Goal: Task Accomplishment & Management: Manage account settings

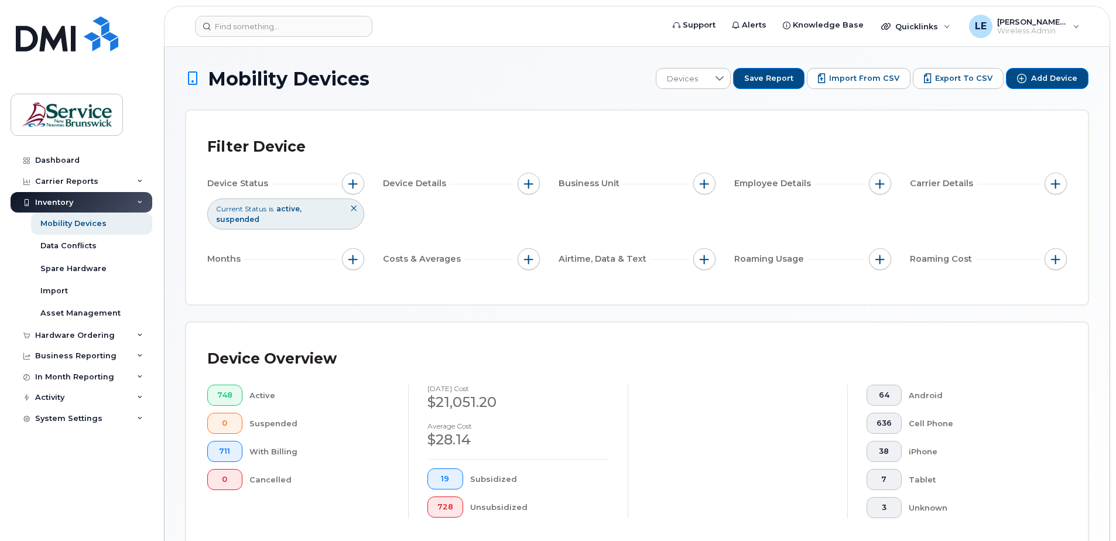
scroll to position [264, 0]
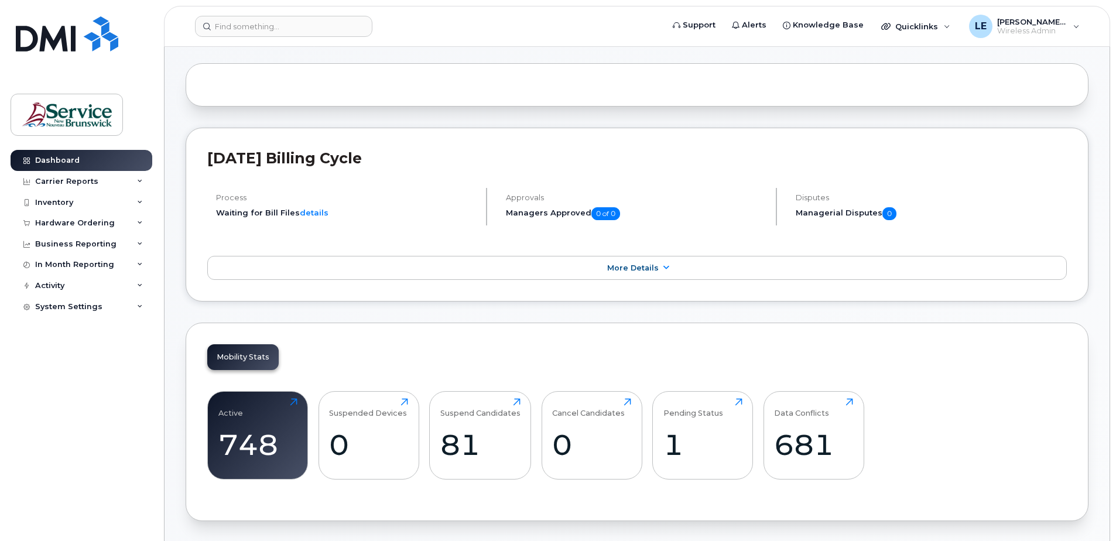
scroll to position [293, 0]
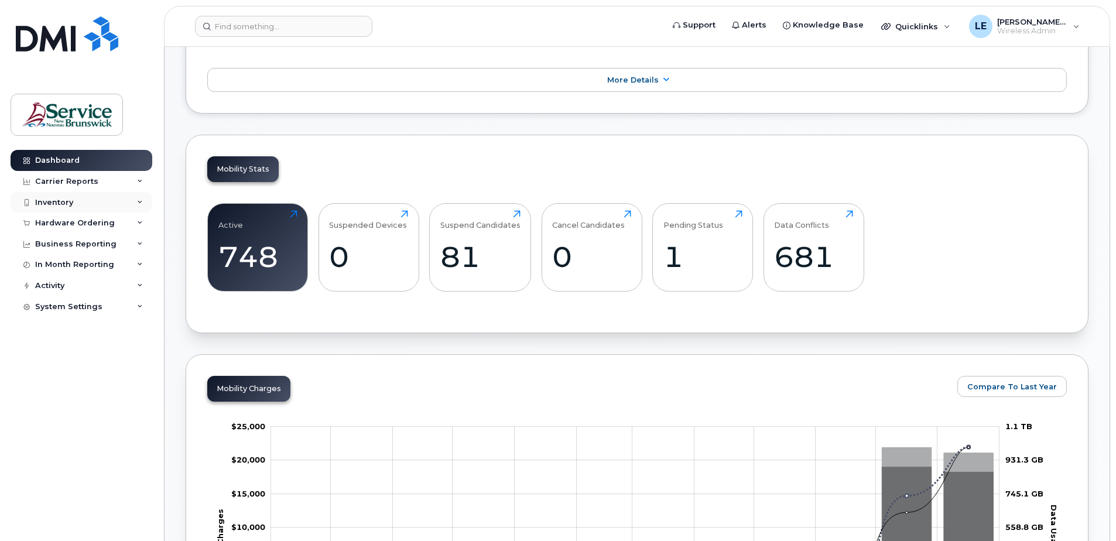
click at [60, 203] on div "Inventory" at bounding box center [54, 202] width 38 height 9
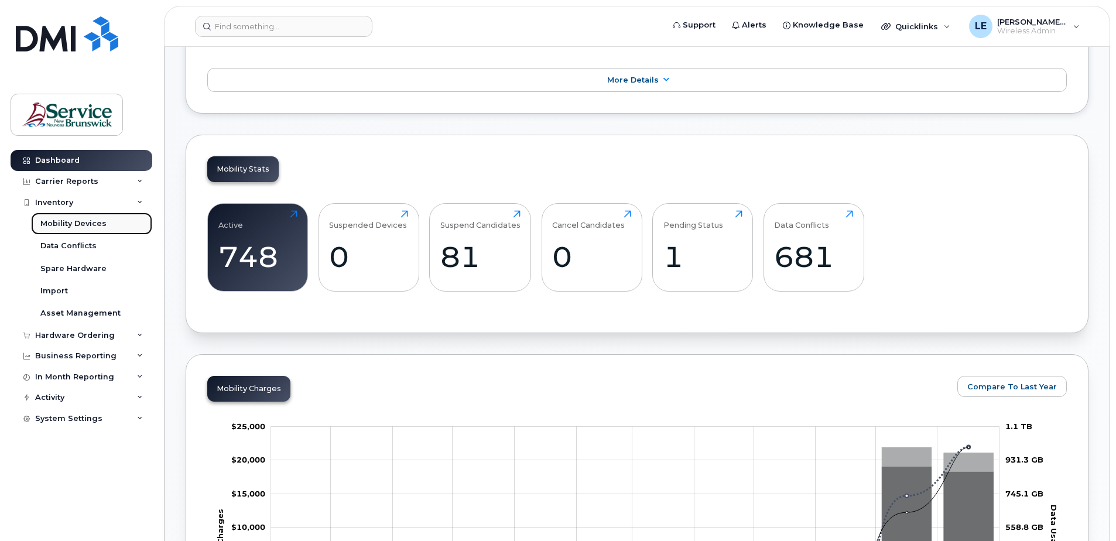
click at [77, 222] on div "Mobility Devices" at bounding box center [73, 223] width 66 height 11
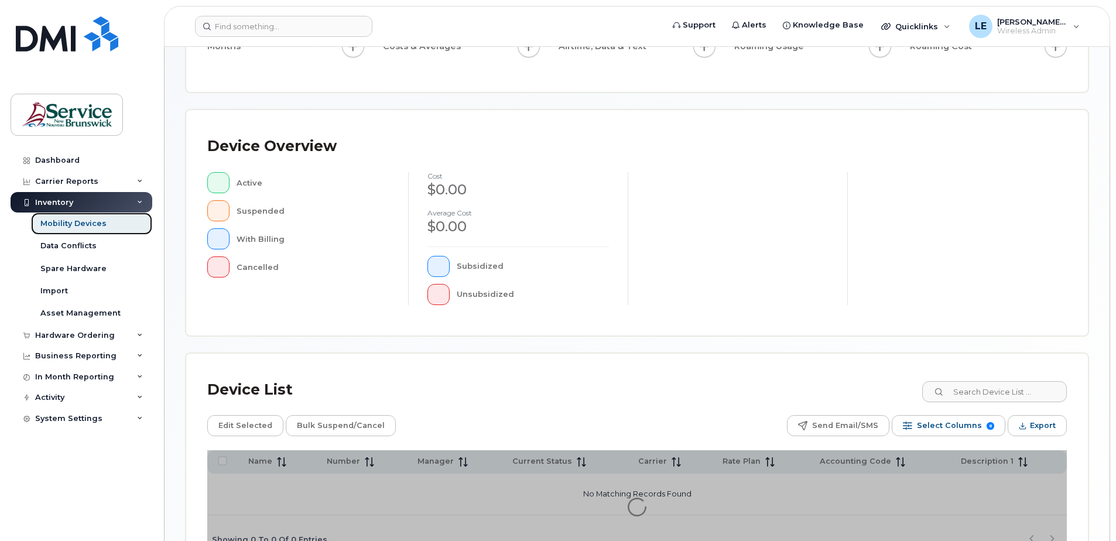
scroll to position [264, 0]
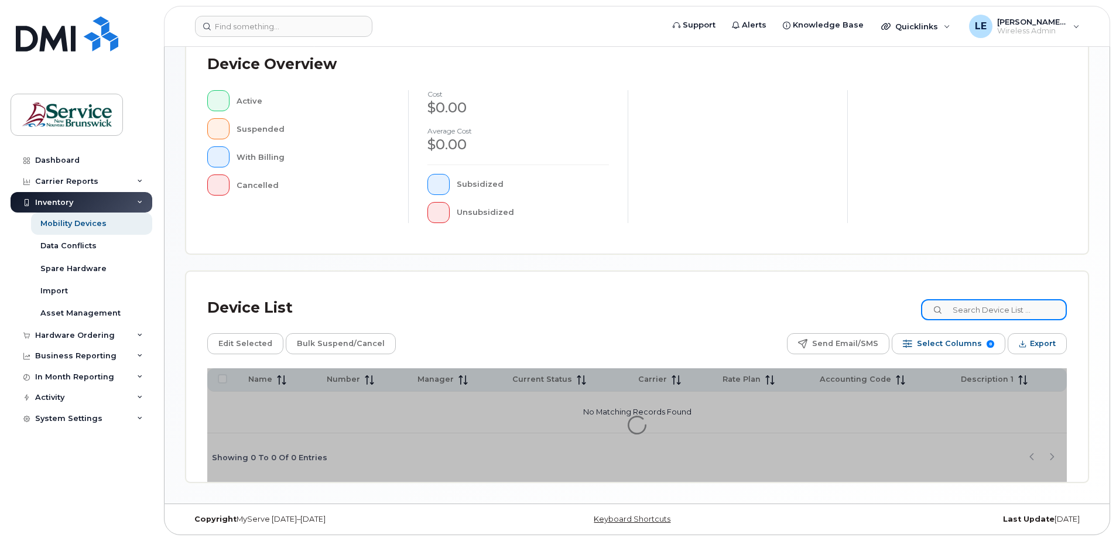
click at [967, 310] on input at bounding box center [994, 309] width 146 height 21
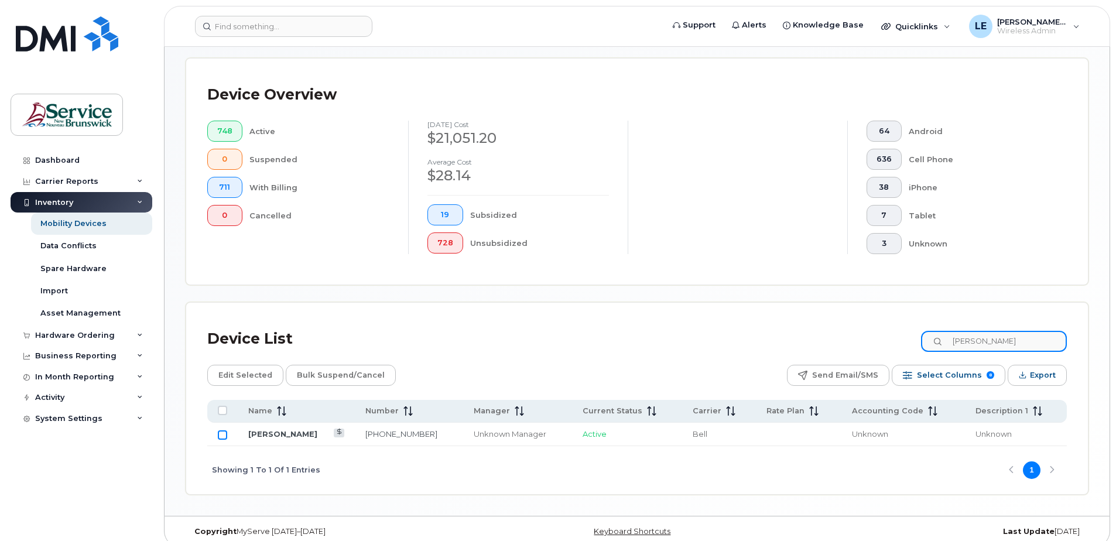
type input "[PERSON_NAME]"
click at [222, 434] on input "Row Unselected" at bounding box center [222, 434] width 9 height 9
checkbox input "true"
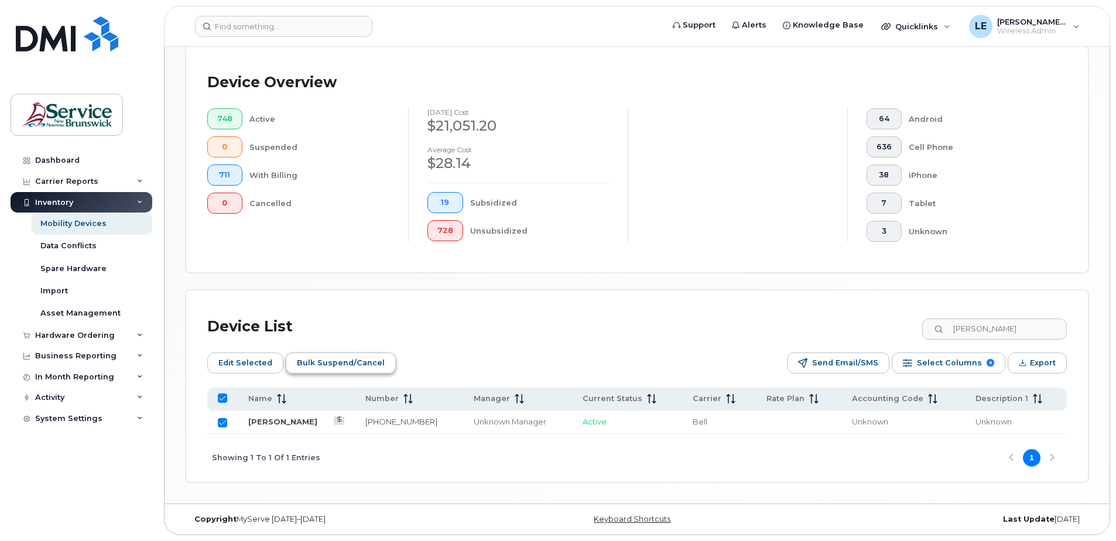
drag, startPoint x: 251, startPoint y: 365, endPoint x: 366, endPoint y: 358, distance: 115.6
click at [251, 365] on span "Edit Selected" at bounding box center [245, 363] width 54 height 18
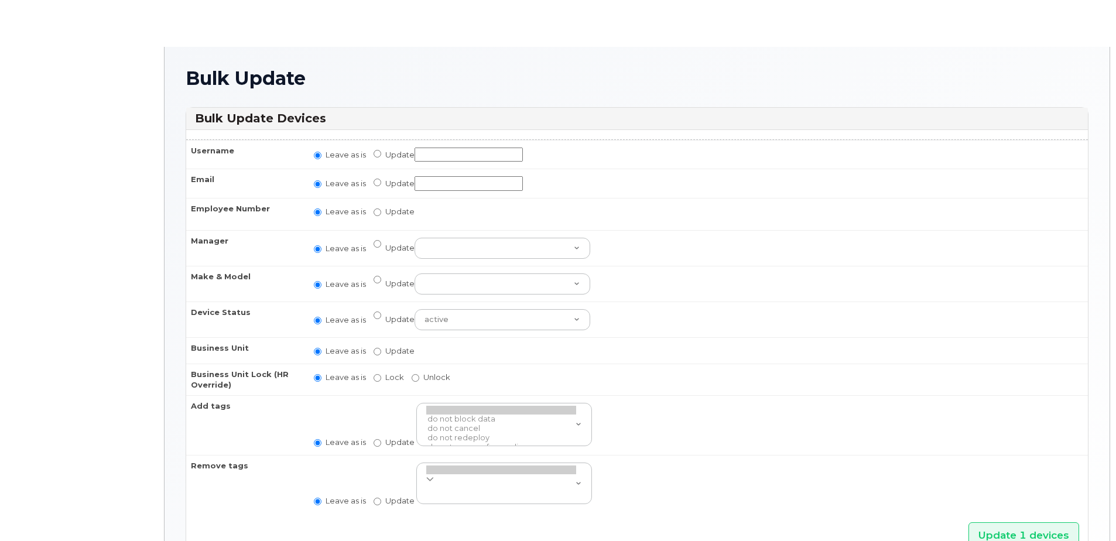
radio input "true"
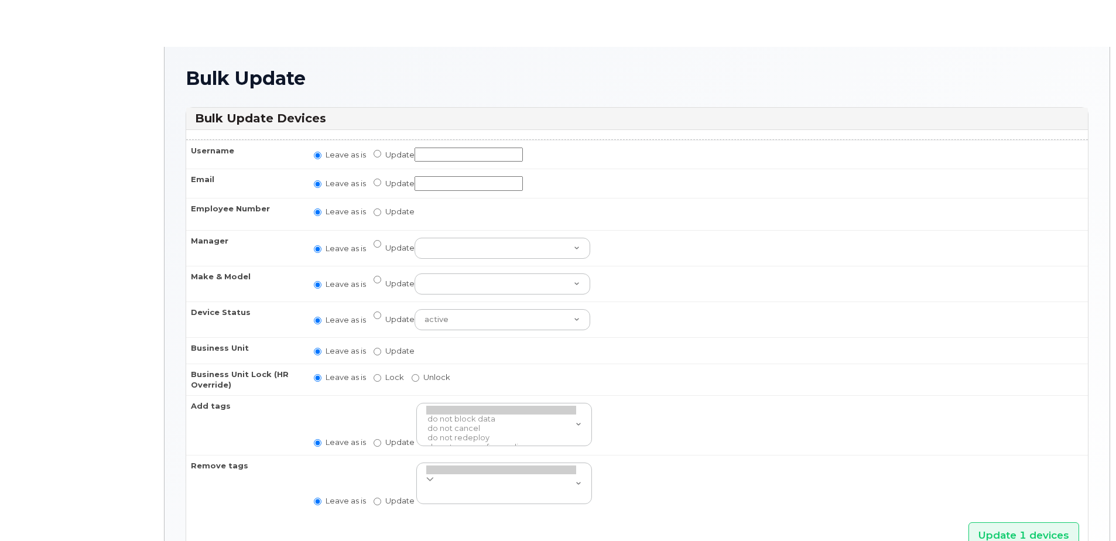
radio input "true"
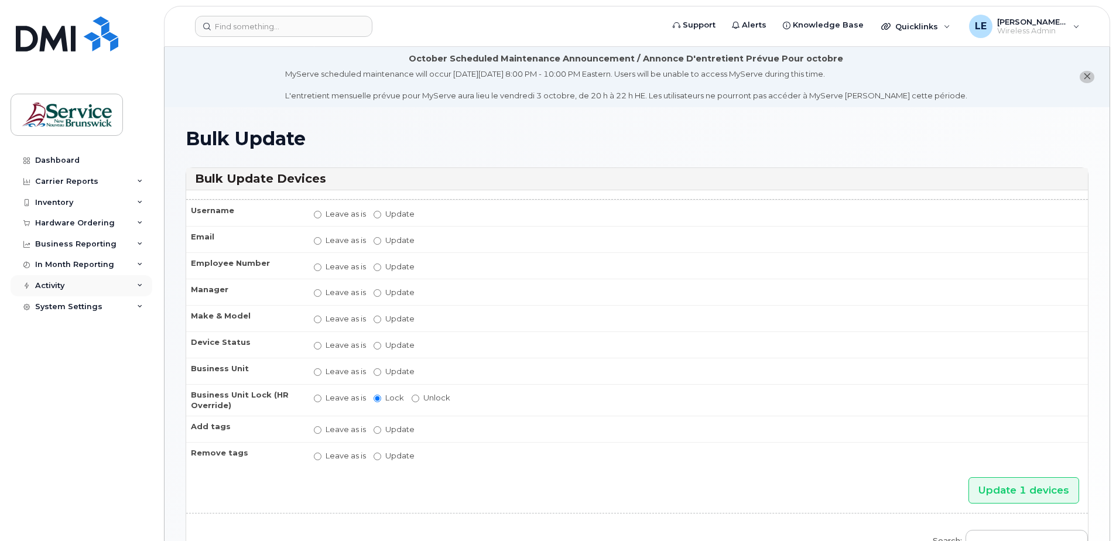
click at [136, 290] on div "Activity" at bounding box center [82, 285] width 142 height 21
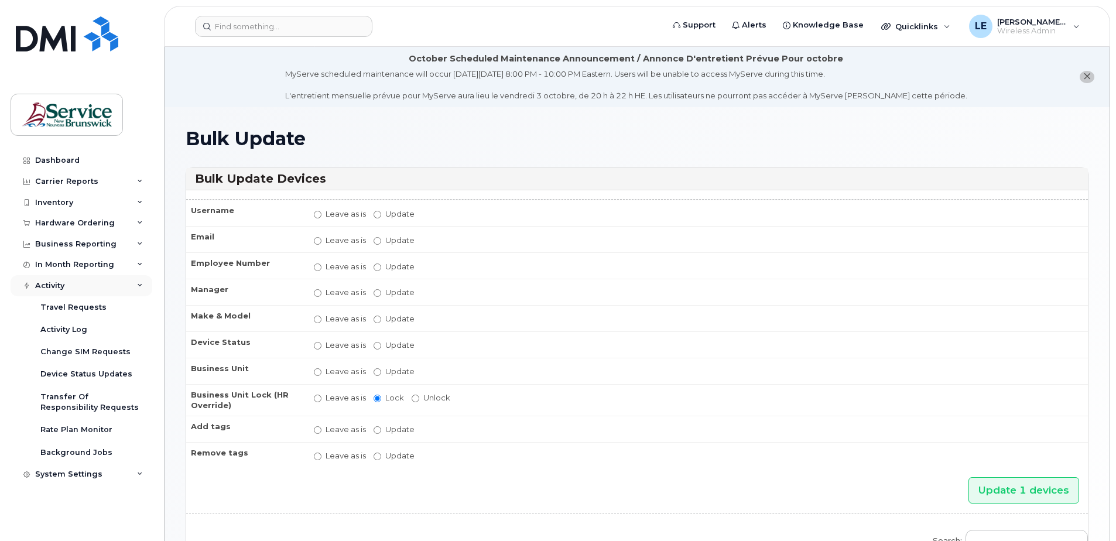
click at [136, 290] on div "Activity" at bounding box center [82, 285] width 142 height 21
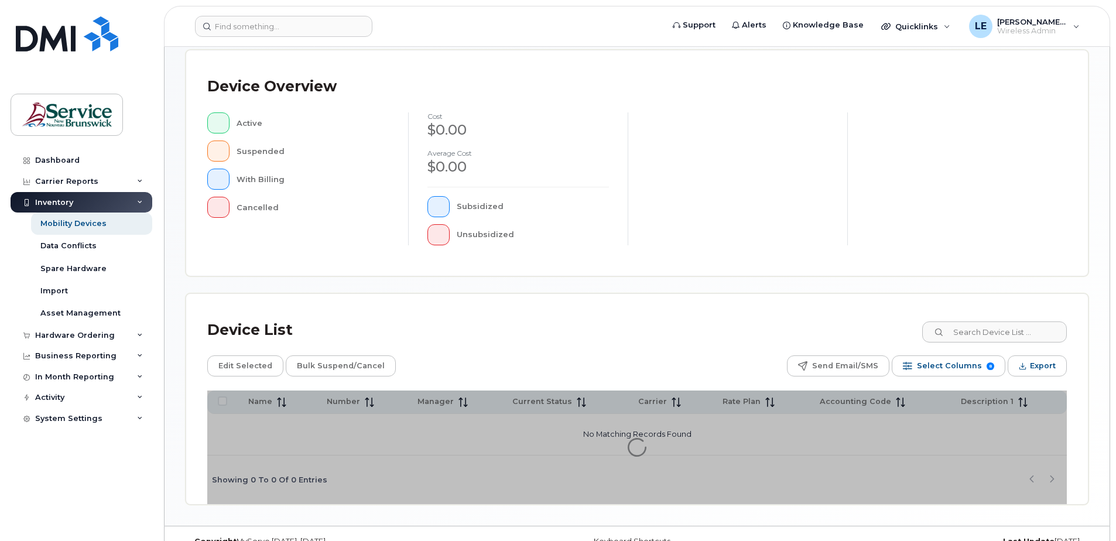
scroll to position [264, 0]
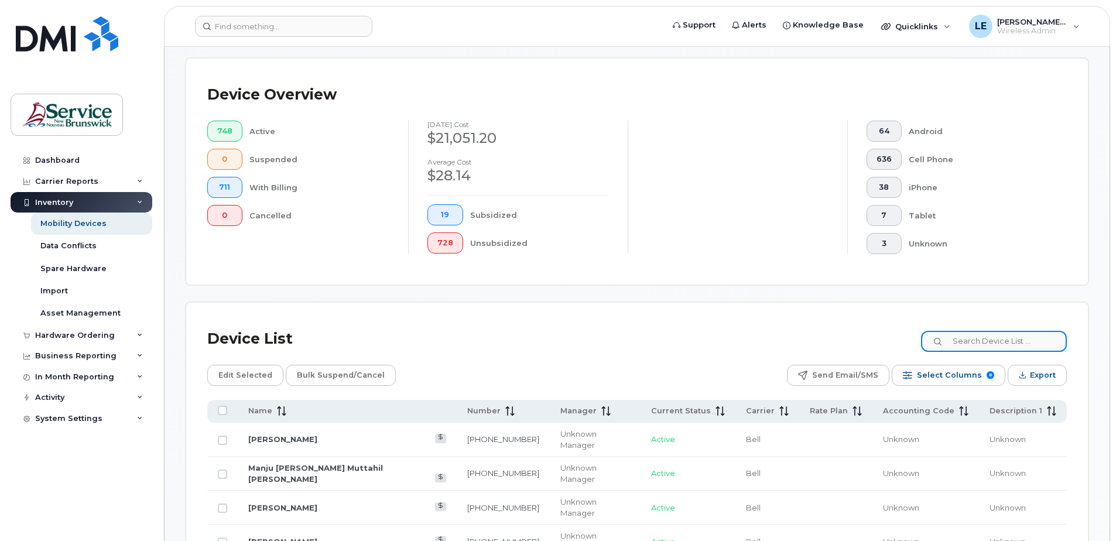
click at [992, 339] on input at bounding box center [994, 341] width 146 height 21
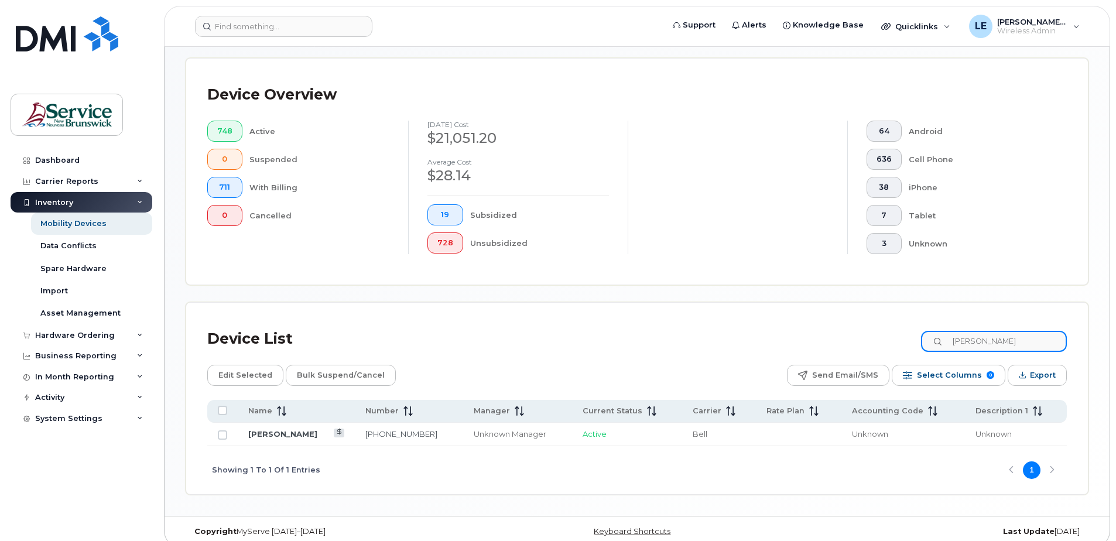
type input "[PERSON_NAME]"
